Goal: Information Seeking & Learning: Learn about a topic

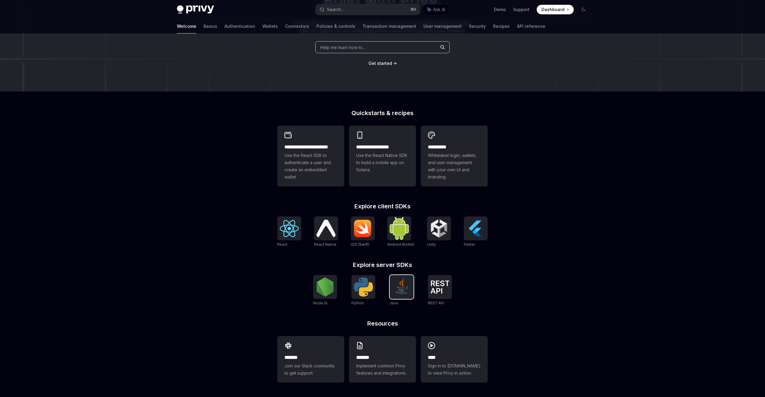
scroll to position [78, 0]
click at [396, 221] on img at bounding box center [399, 228] width 19 height 22
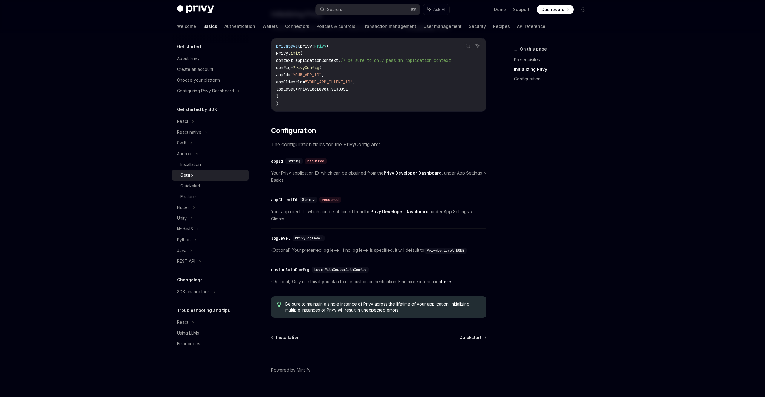
scroll to position [144, 0]
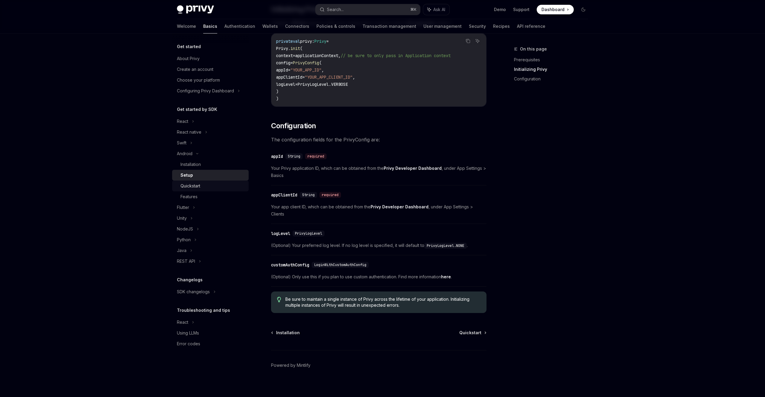
click at [197, 184] on div "Quickstart" at bounding box center [191, 185] width 20 height 7
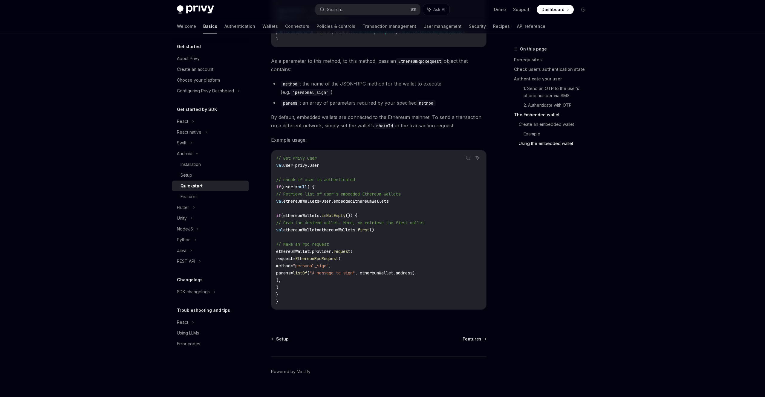
scroll to position [1306, 0]
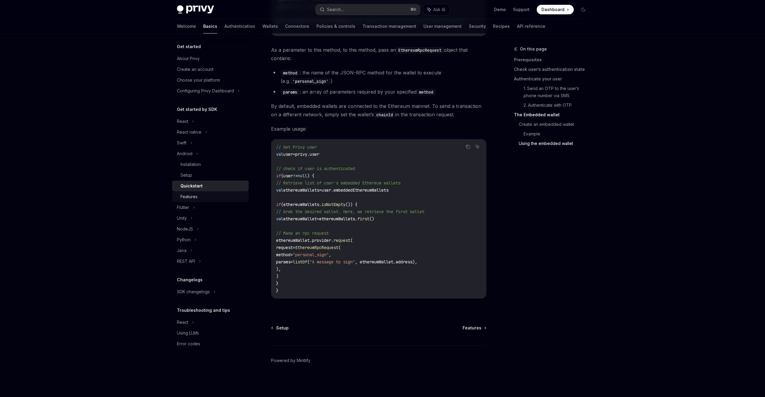
click at [197, 193] on div "Features" at bounding box center [189, 196] width 17 height 7
type textarea "*"
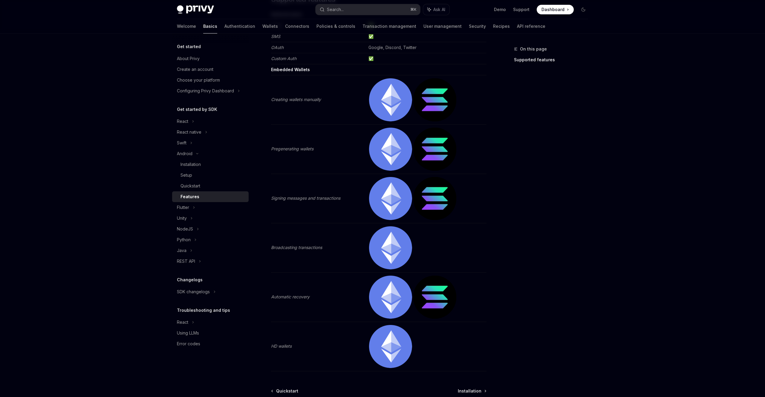
scroll to position [91, 0]
